Goal: Information Seeking & Learning: Learn about a topic

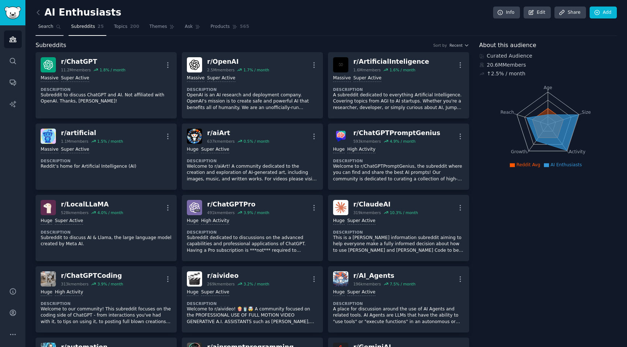
click at [47, 28] on span "Search" at bounding box center [45, 27] width 15 height 7
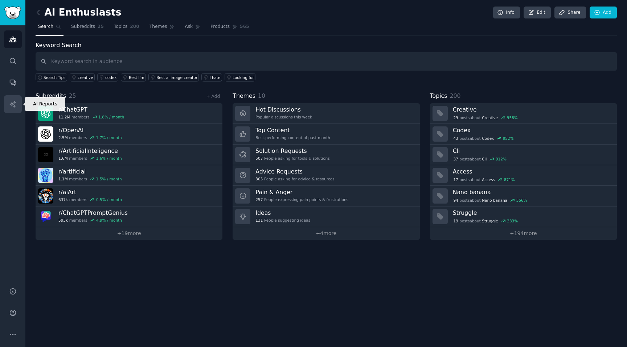
click at [15, 101] on icon "Sidebar" at bounding box center [12, 104] width 6 height 6
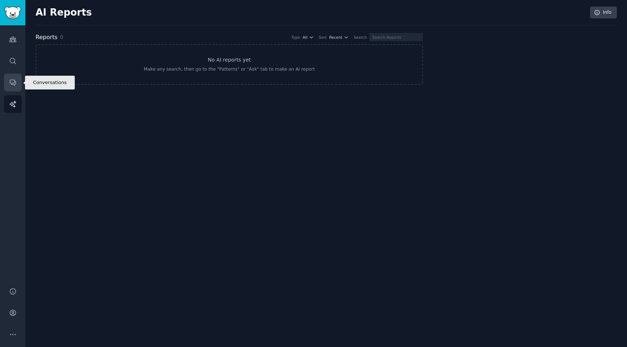
click at [15, 83] on icon "Sidebar" at bounding box center [13, 83] width 6 height 6
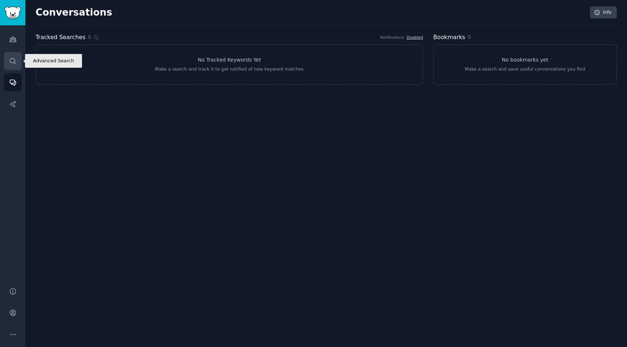
click at [17, 61] on link "Search" at bounding box center [13, 61] width 18 height 18
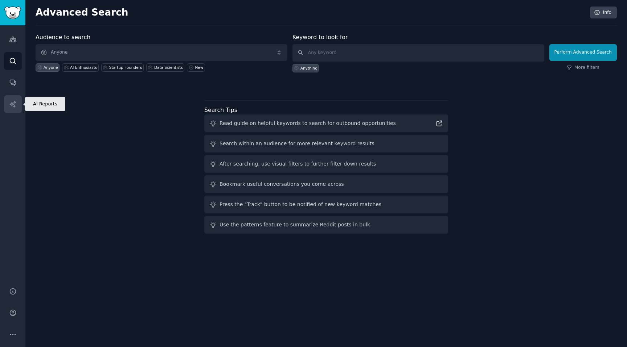
click at [16, 104] on icon "Sidebar" at bounding box center [13, 104] width 8 height 8
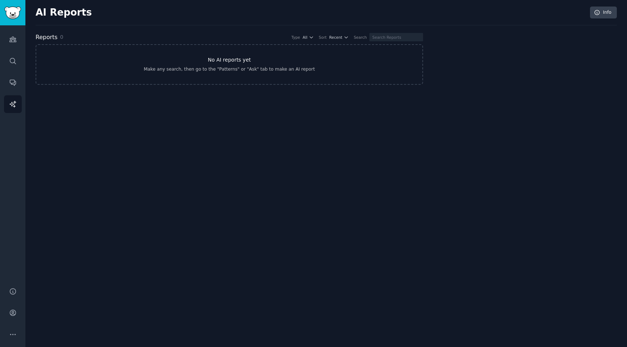
click at [244, 77] on link "No AI reports yet Make any search, then go to the "Patterns" or "Ask" tab to ma…" at bounding box center [229, 64] width 387 height 41
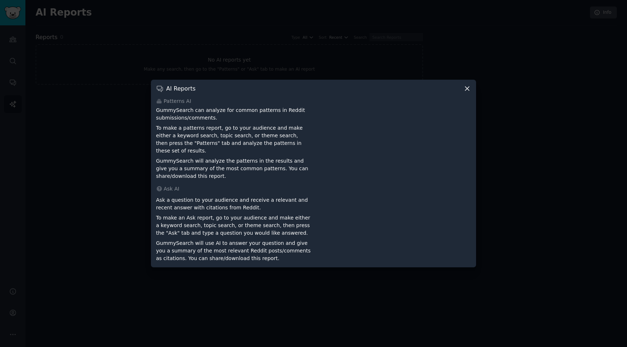
click at [98, 199] on div at bounding box center [313, 173] width 627 height 347
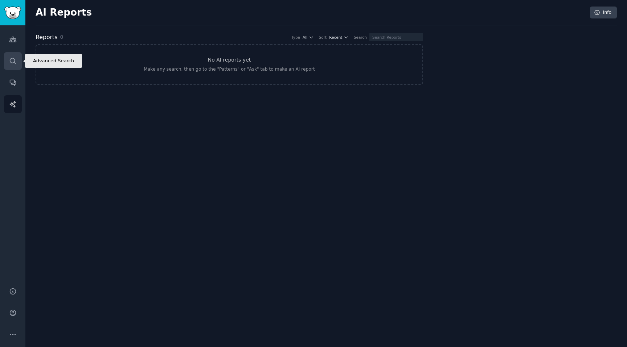
click at [13, 57] on icon "Sidebar" at bounding box center [13, 61] width 8 height 8
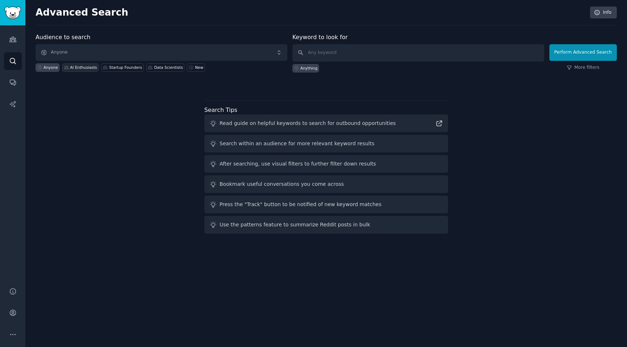
click at [81, 68] on div "AI Enthusiasts" at bounding box center [83, 67] width 27 height 5
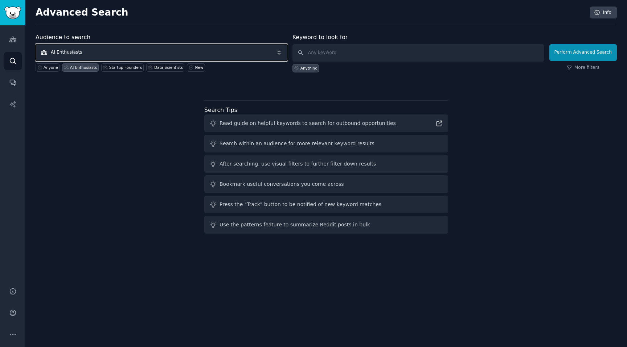
click at [90, 50] on span "AI Enthusiasts" at bounding box center [162, 52] width 252 height 17
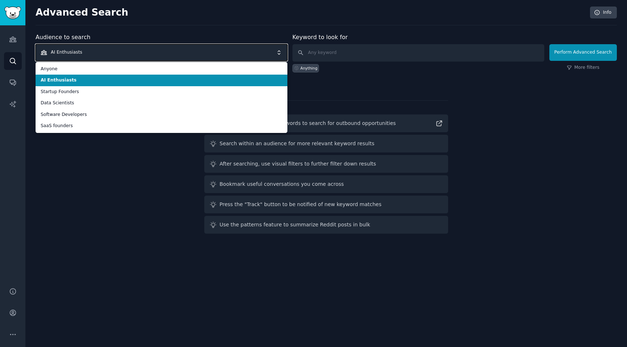
click at [112, 50] on span "AI Enthusiasts" at bounding box center [162, 52] width 252 height 17
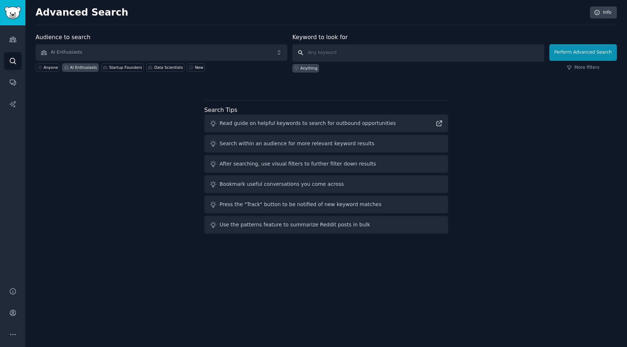
click at [353, 52] on input "text" at bounding box center [418, 52] width 252 height 17
click at [588, 55] on button "Perform Advanced Search" at bounding box center [582, 52] width 67 height 17
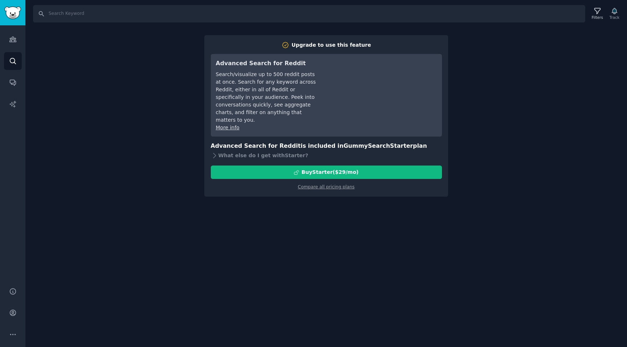
click at [500, 195] on div "Search Filters Track Upgrade to use this feature Advanced Search for Reddit Sea…" at bounding box center [325, 173] width 601 height 347
click at [147, 156] on div "Search Filters Track Upgrade to use this feature Advanced Search for Reddit Sea…" at bounding box center [325, 173] width 601 height 347
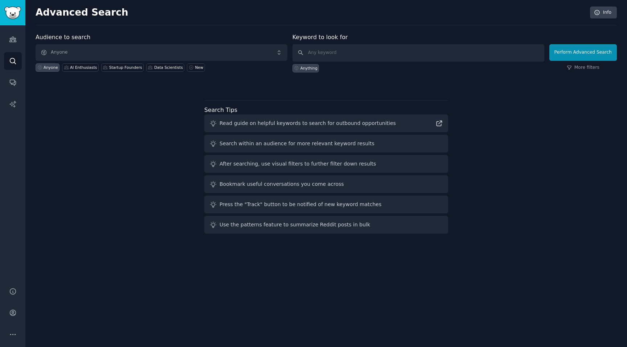
click at [296, 186] on div "Bookmark useful conversations you come across" at bounding box center [281, 185] width 124 height 8
